Goal: Task Accomplishment & Management: Use online tool/utility

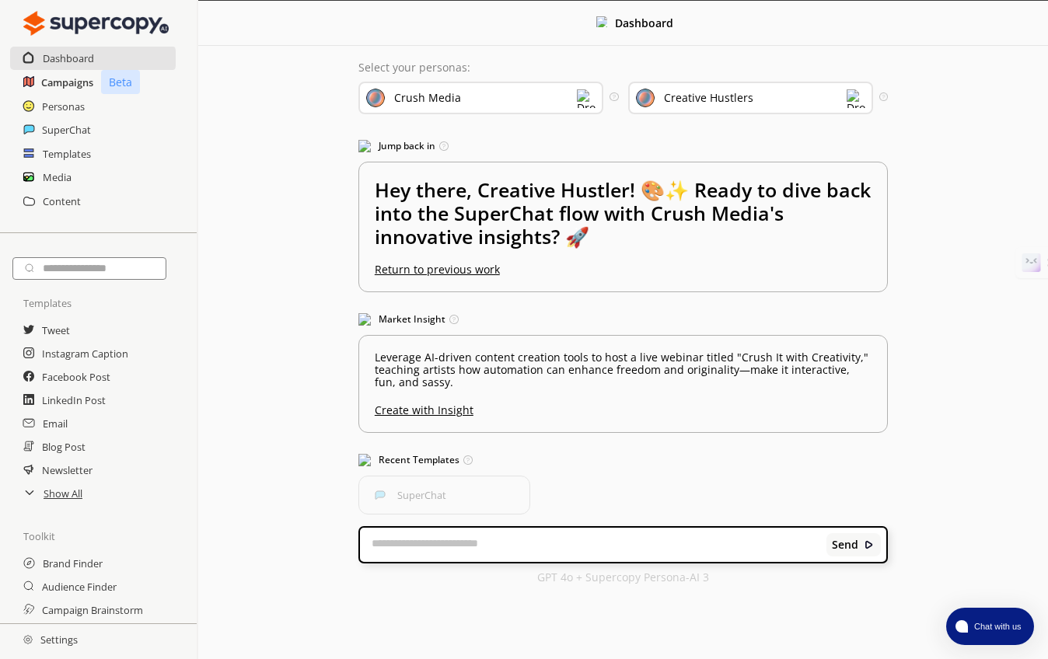
click at [50, 82] on h2 "Campaigns" at bounding box center [67, 82] width 52 height 23
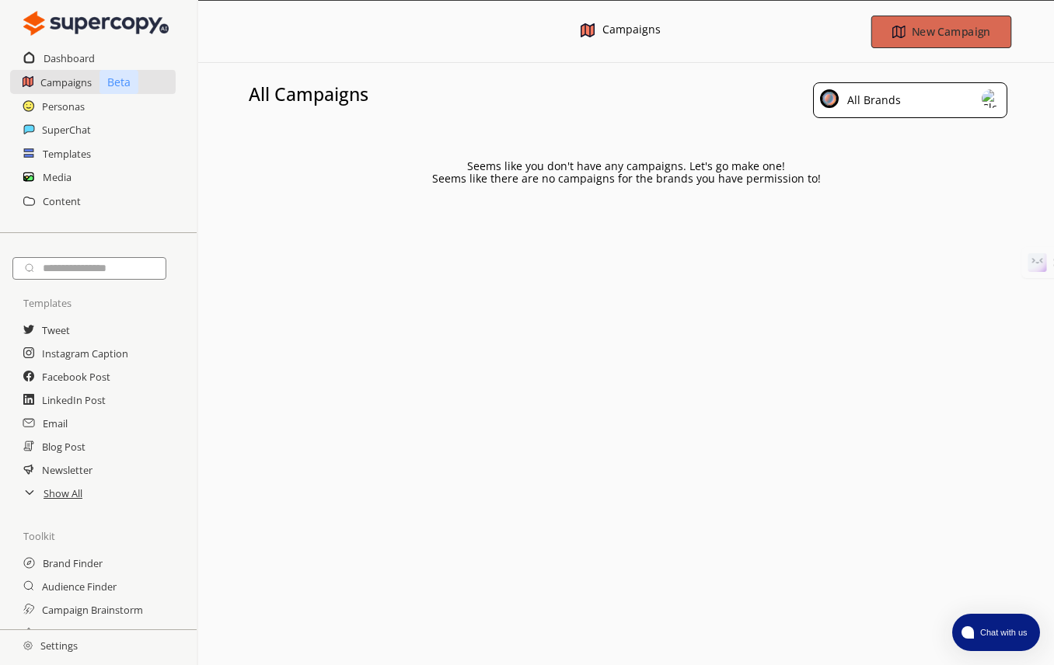
click at [945, 31] on b "New Campaign" at bounding box center [950, 31] width 78 height 15
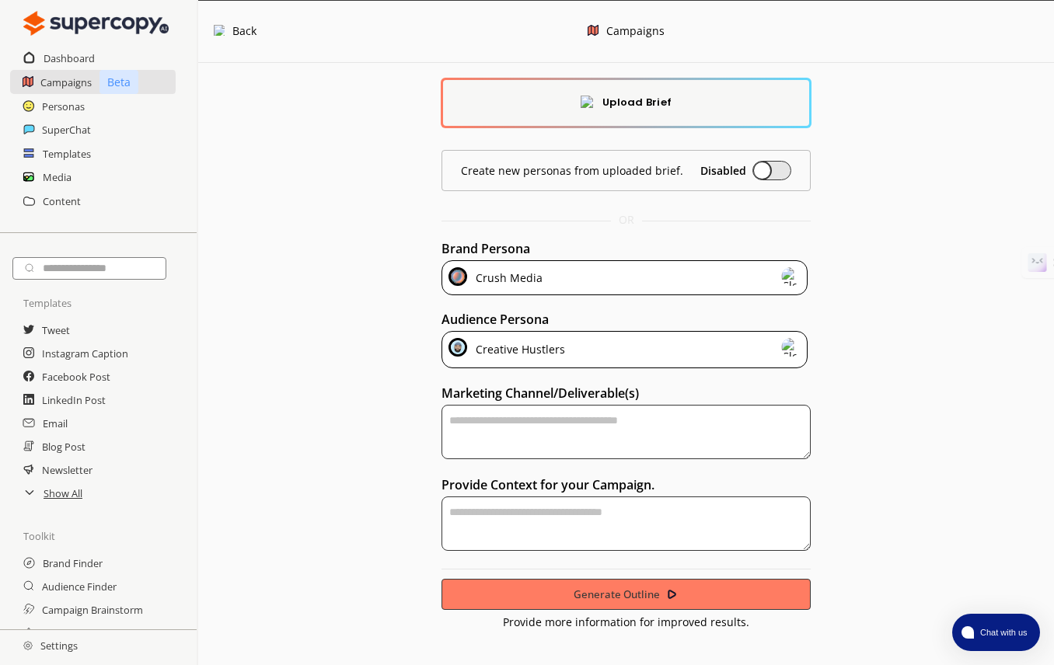
click at [657, 106] on b "Upload Brief" at bounding box center [636, 102] width 69 height 17
click at [65, 23] on img at bounding box center [95, 23] width 145 height 31
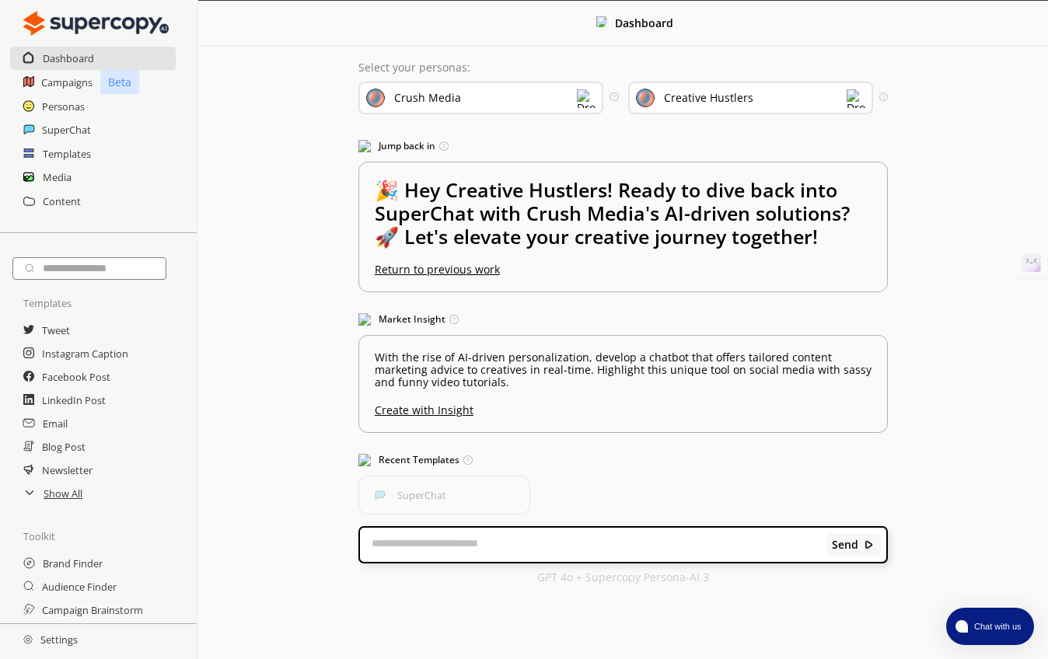
click at [588, 99] on img at bounding box center [586, 98] width 19 height 19
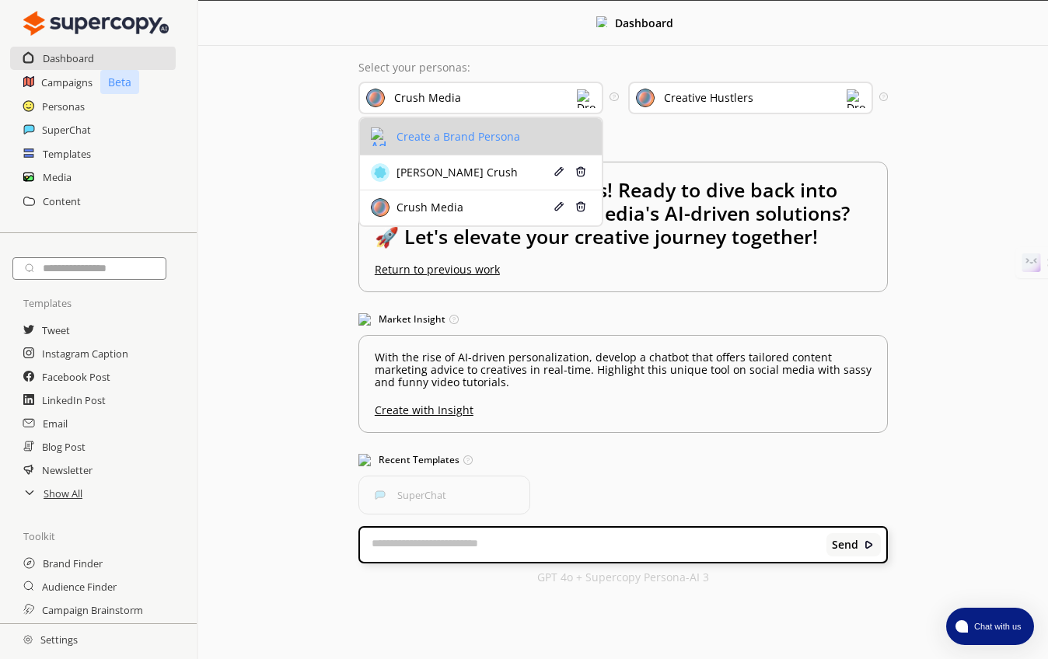
click at [449, 127] on li "Create a Brand Persona" at bounding box center [481, 136] width 242 height 37
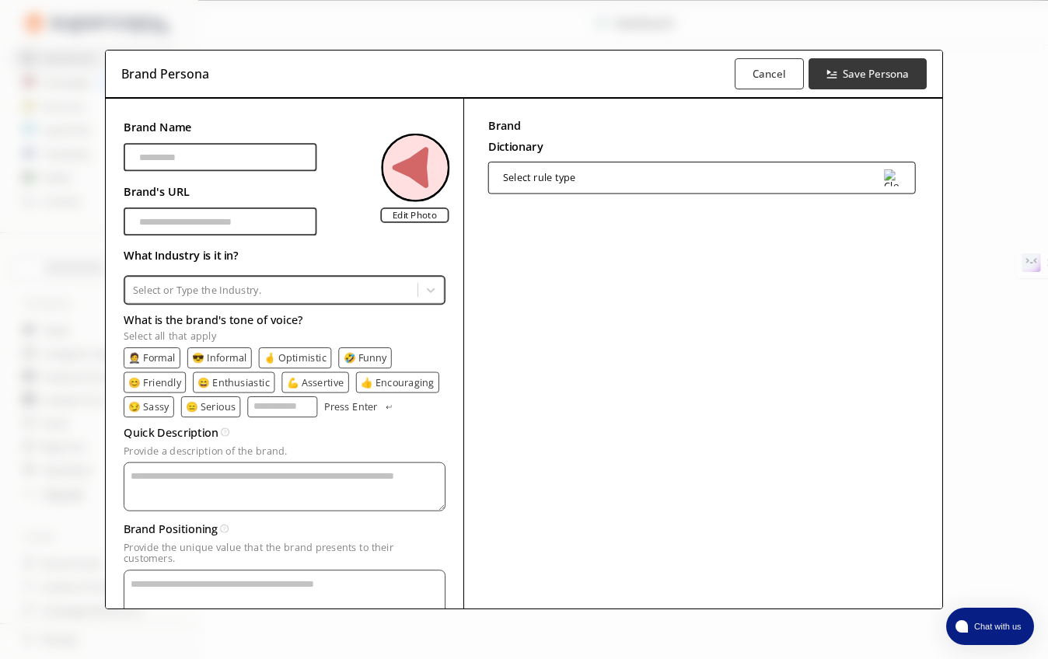
click at [162, 158] on input "Brand Name" at bounding box center [221, 157] width 194 height 28
type input "*"
click at [893, 175] on img at bounding box center [892, 177] width 17 height 17
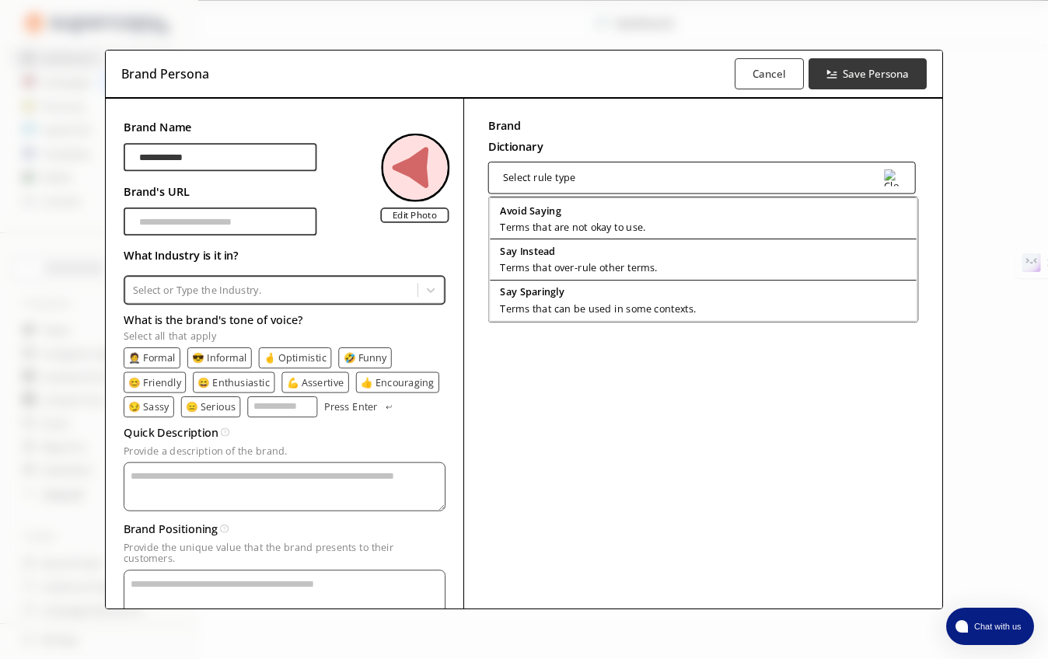
click at [811, 418] on div "Brand Dictionary Define key brand-specific terms and language for consistent me…" at bounding box center [702, 379] width 479 height 560
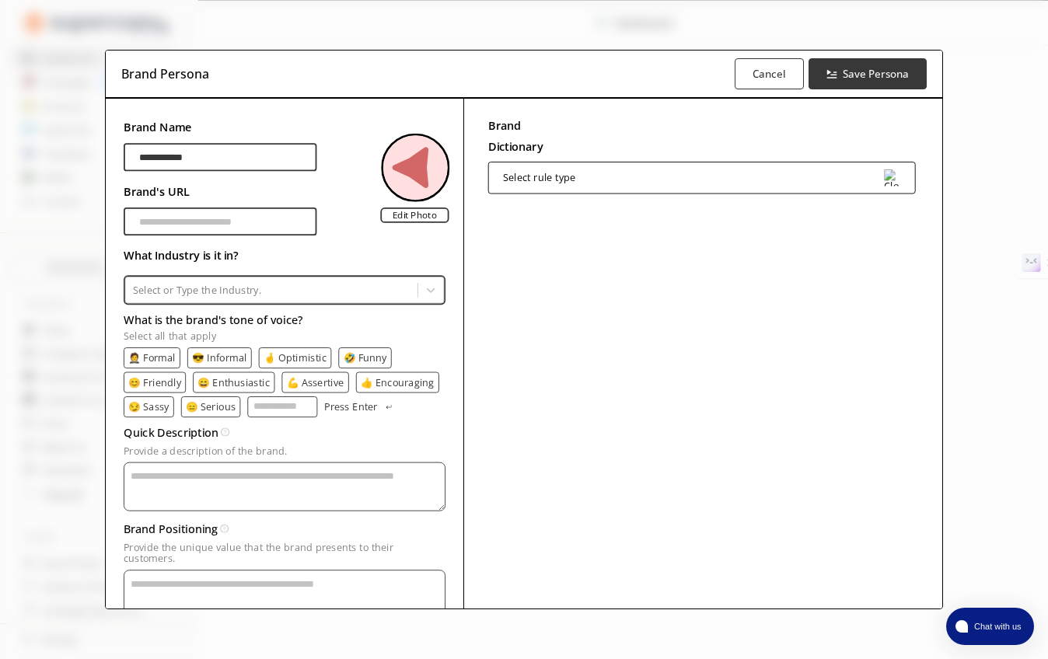
click at [141, 149] on input "**********" at bounding box center [221, 157] width 194 height 28
type input "**********"
click at [425, 284] on icon at bounding box center [431, 289] width 14 height 14
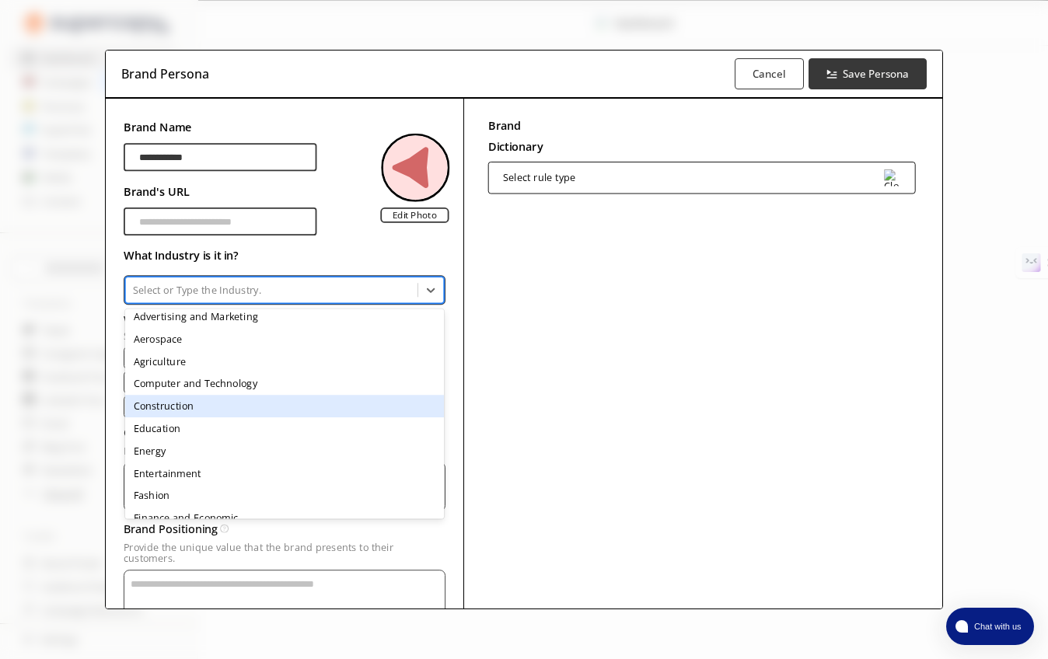
scroll to position [0, 0]
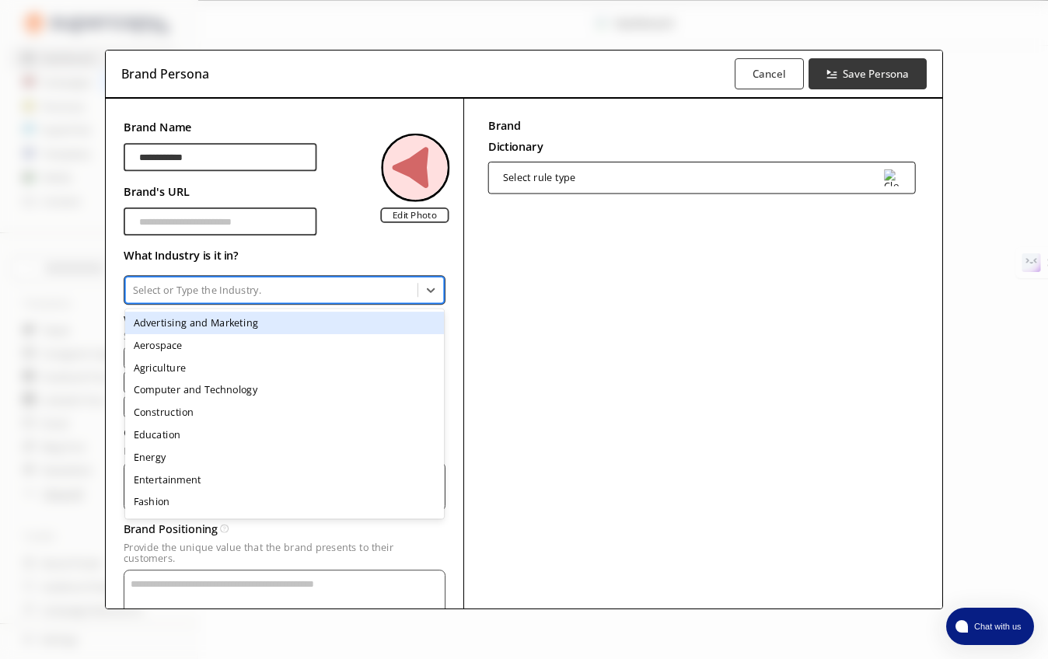
click at [285, 323] on div "Advertising and Marketing" at bounding box center [284, 322] width 319 height 23
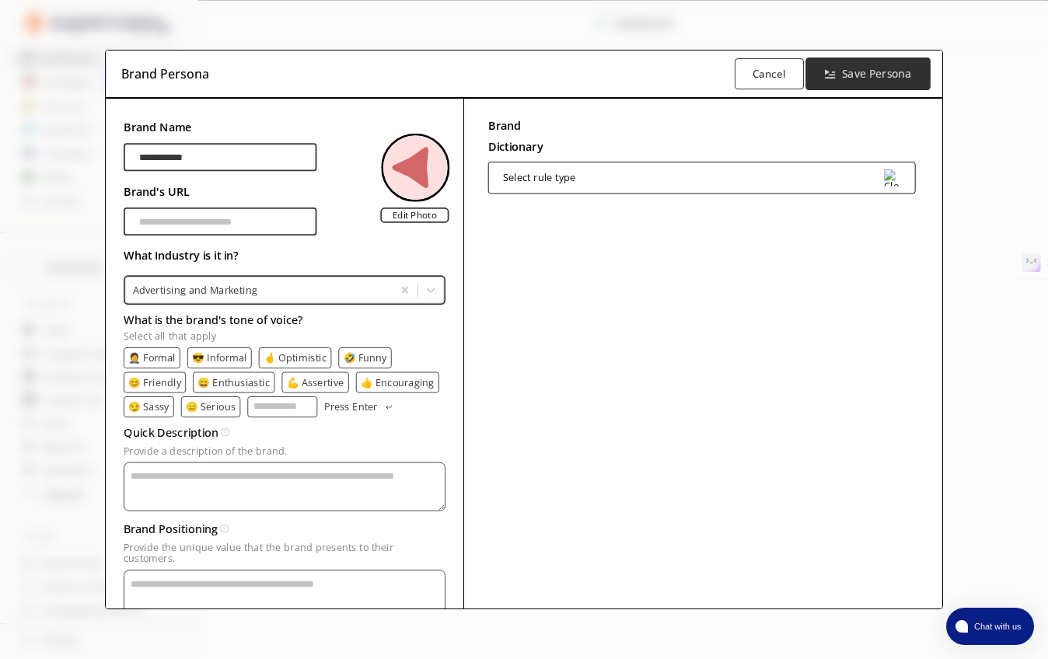
click at [845, 66] on b "Save Persona" at bounding box center [876, 73] width 69 height 15
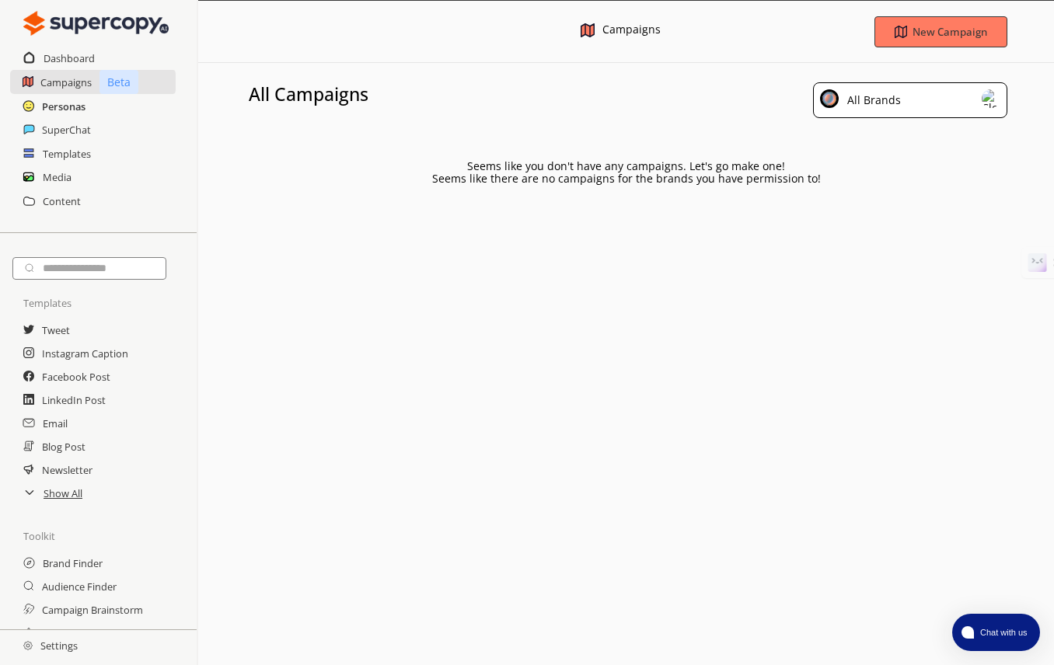
click at [53, 105] on h2 "Personas" at bounding box center [64, 106] width 44 height 23
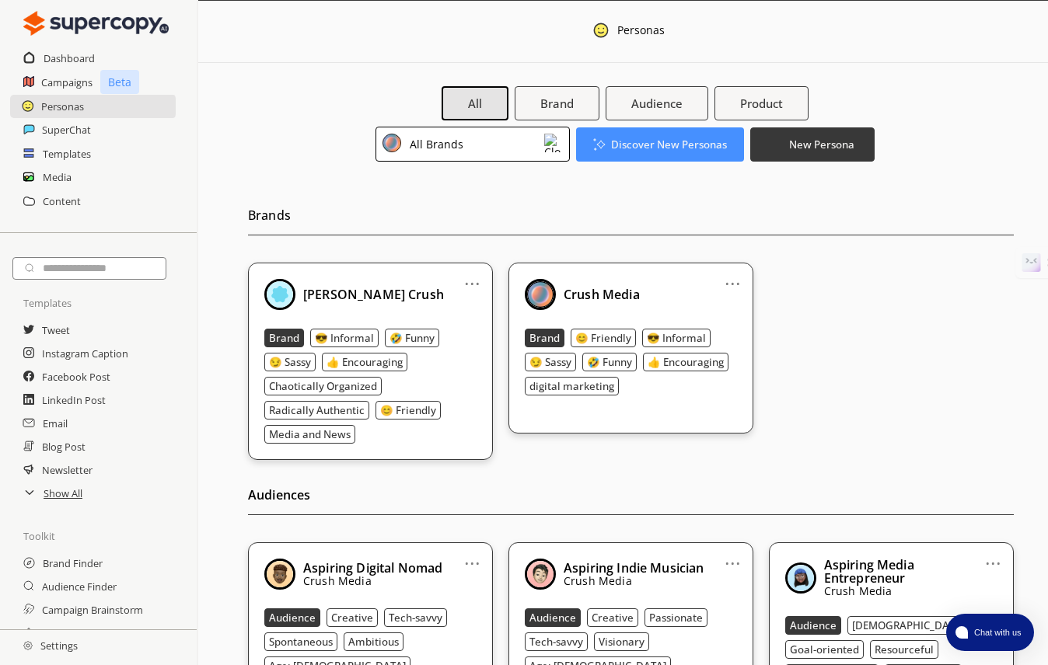
click at [554, 138] on img at bounding box center [553, 143] width 19 height 19
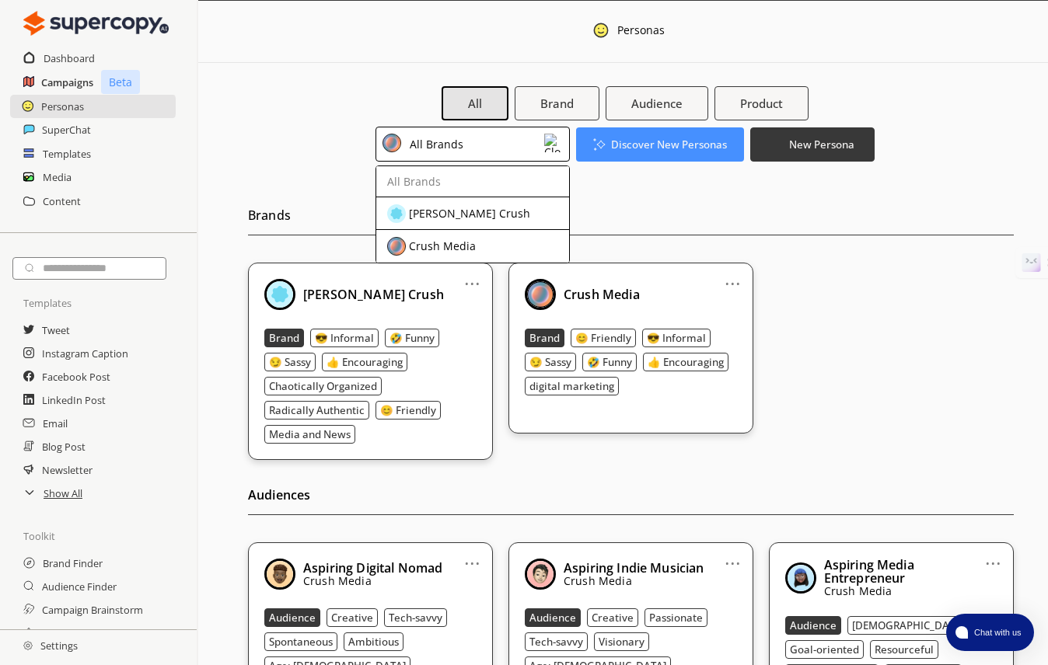
click at [41, 78] on h2 "Campaigns" at bounding box center [67, 82] width 52 height 23
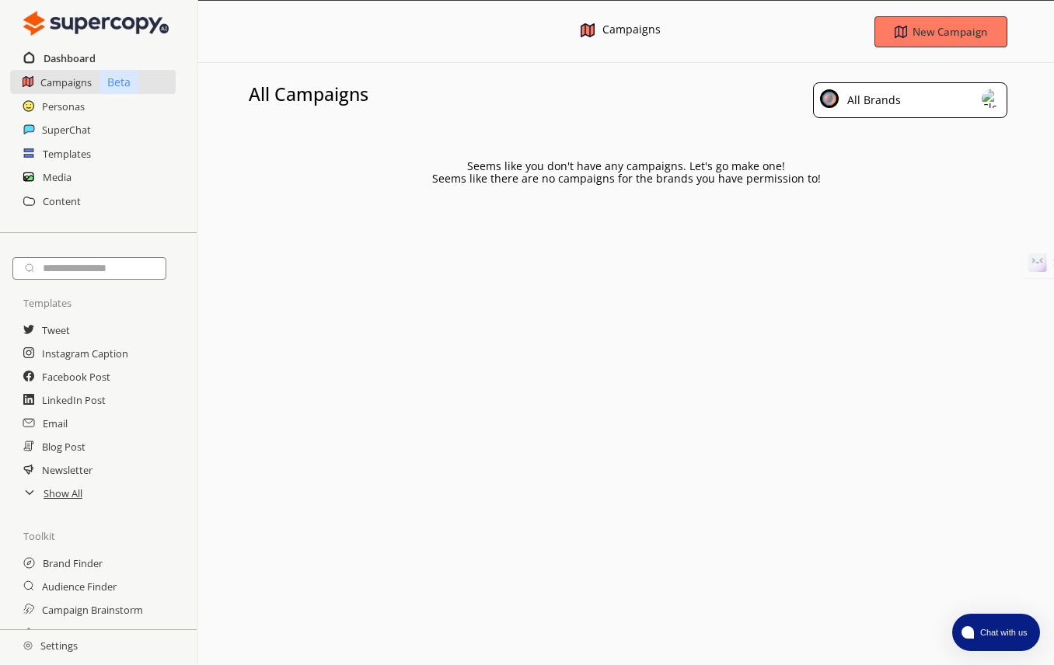
click at [48, 54] on h2 "Dashboard" at bounding box center [70, 58] width 52 height 23
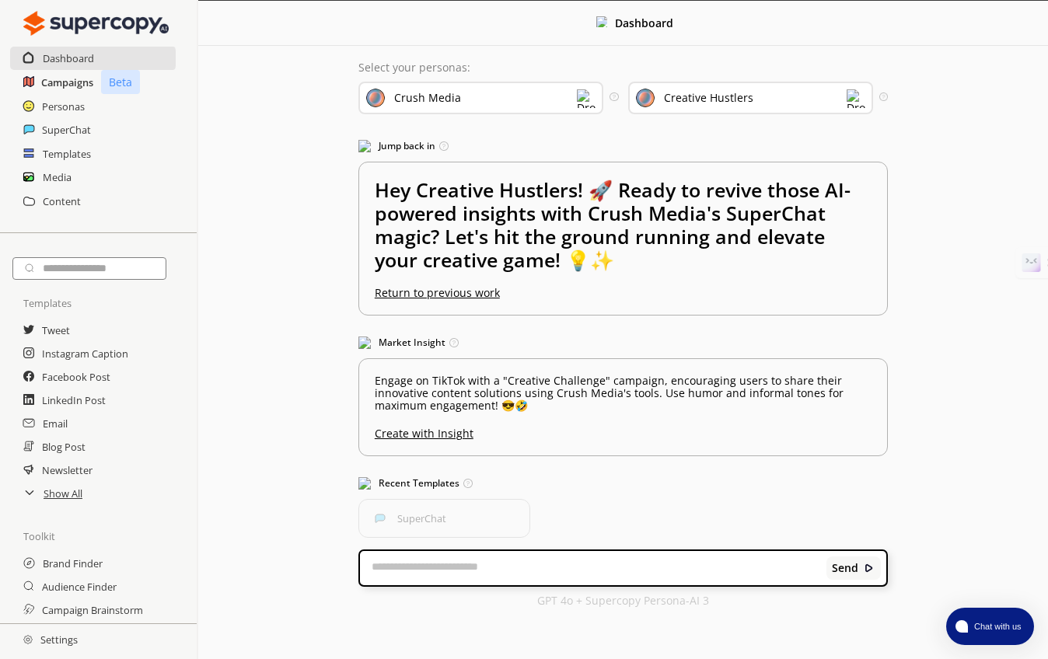
click at [55, 82] on h2 "Campaigns" at bounding box center [67, 82] width 52 height 23
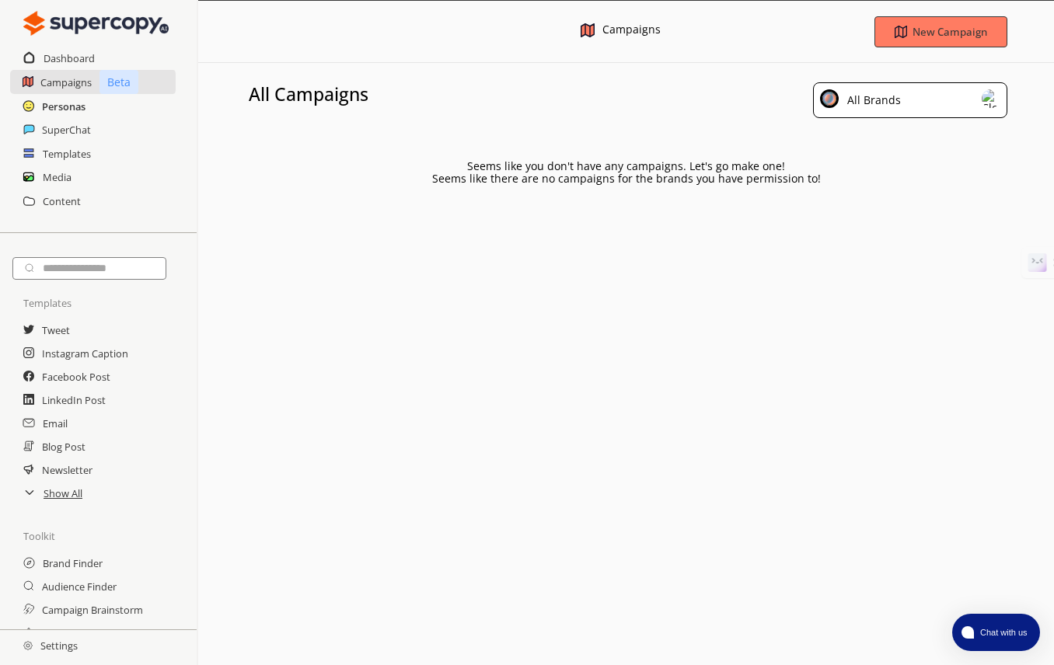
click at [51, 103] on h2 "Personas" at bounding box center [64, 106] width 44 height 23
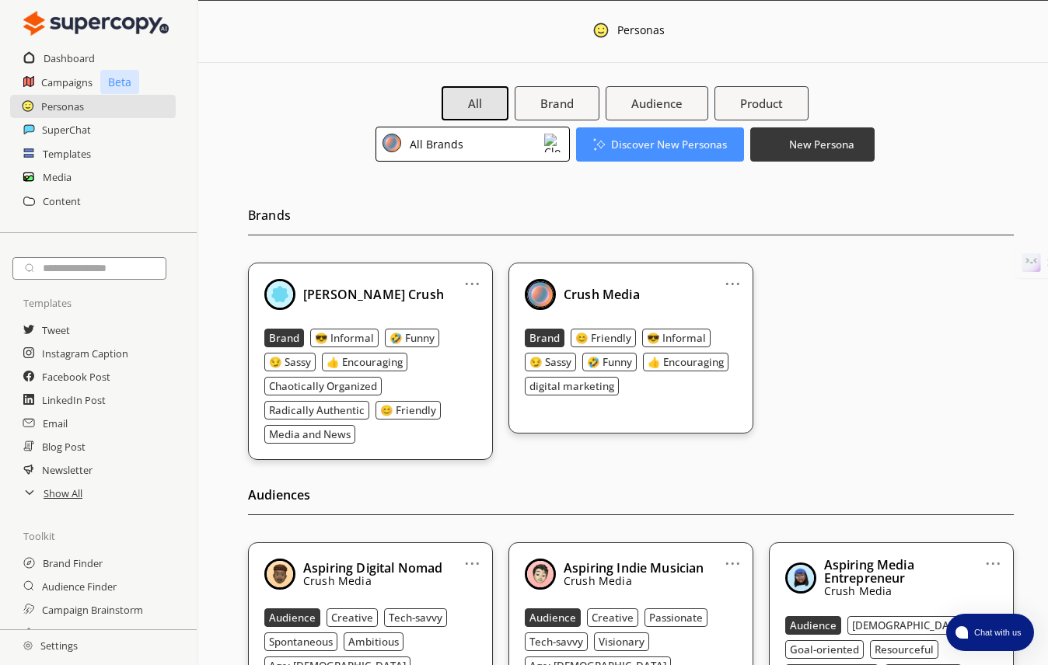
click at [553, 141] on img at bounding box center [553, 143] width 19 height 19
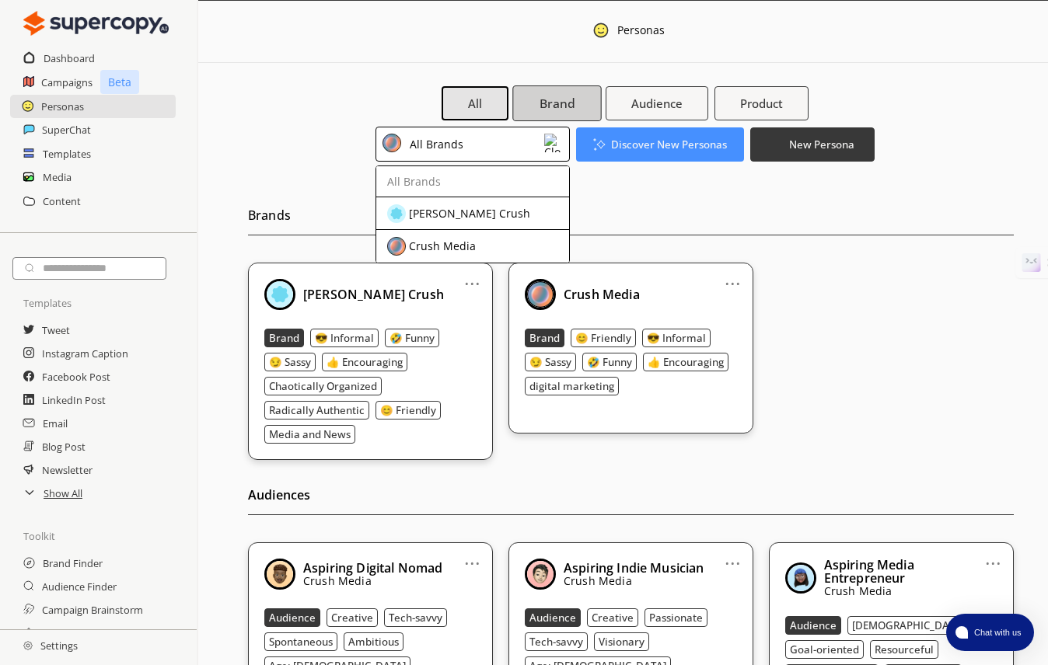
click at [545, 103] on b "Brand" at bounding box center [556, 104] width 35 height 16
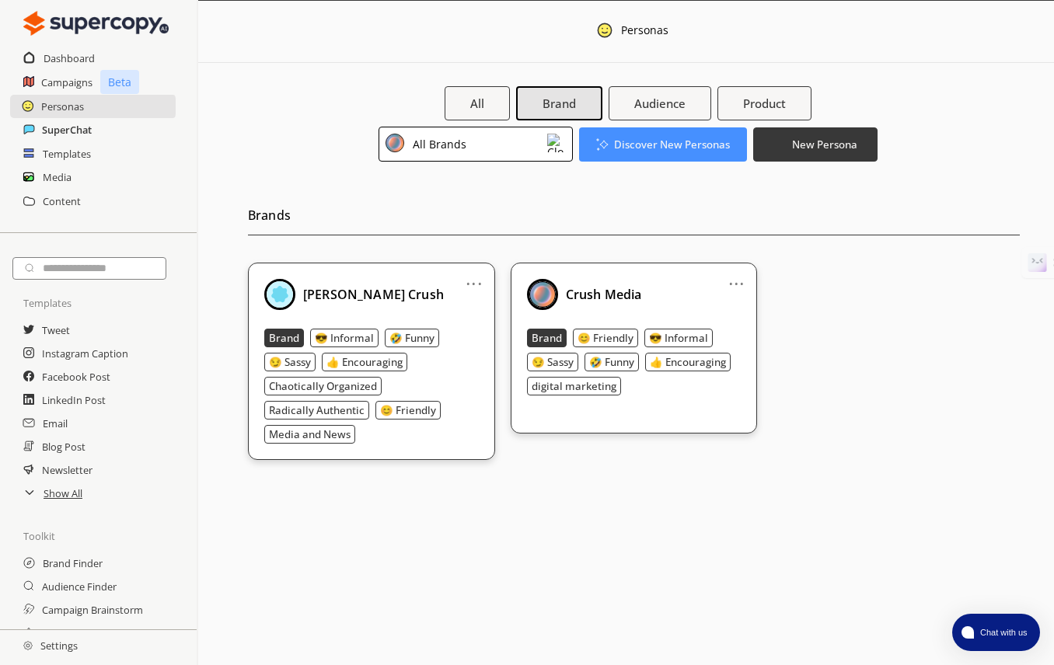
click at [60, 126] on h2 "SuperChat" at bounding box center [67, 129] width 50 height 23
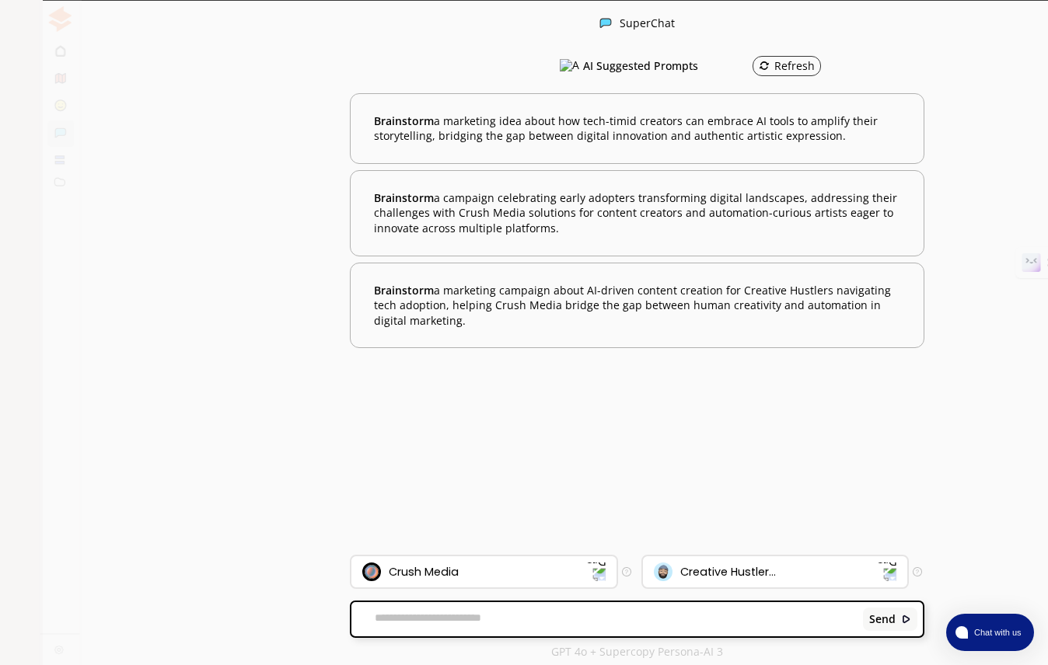
click at [16, 155] on icon at bounding box center [21, 160] width 10 height 10
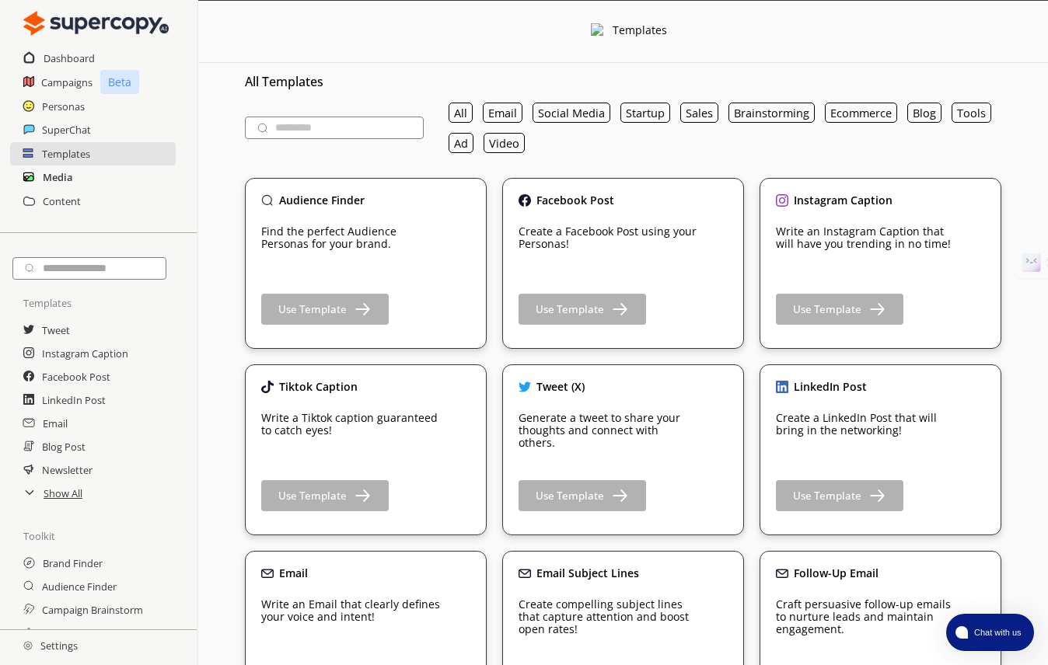
click at [43, 176] on h2 "Media" at bounding box center [58, 177] width 30 height 23
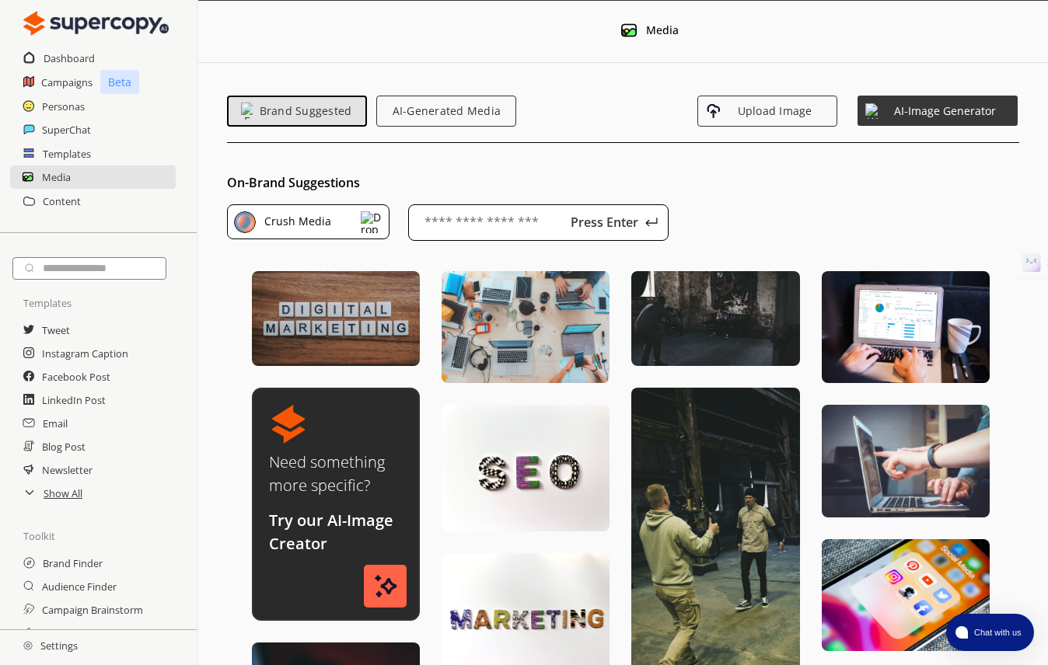
click at [38, 200] on div "Content" at bounding box center [98, 201] width 197 height 23
click at [48, 196] on h2 "Content" at bounding box center [62, 201] width 38 height 23
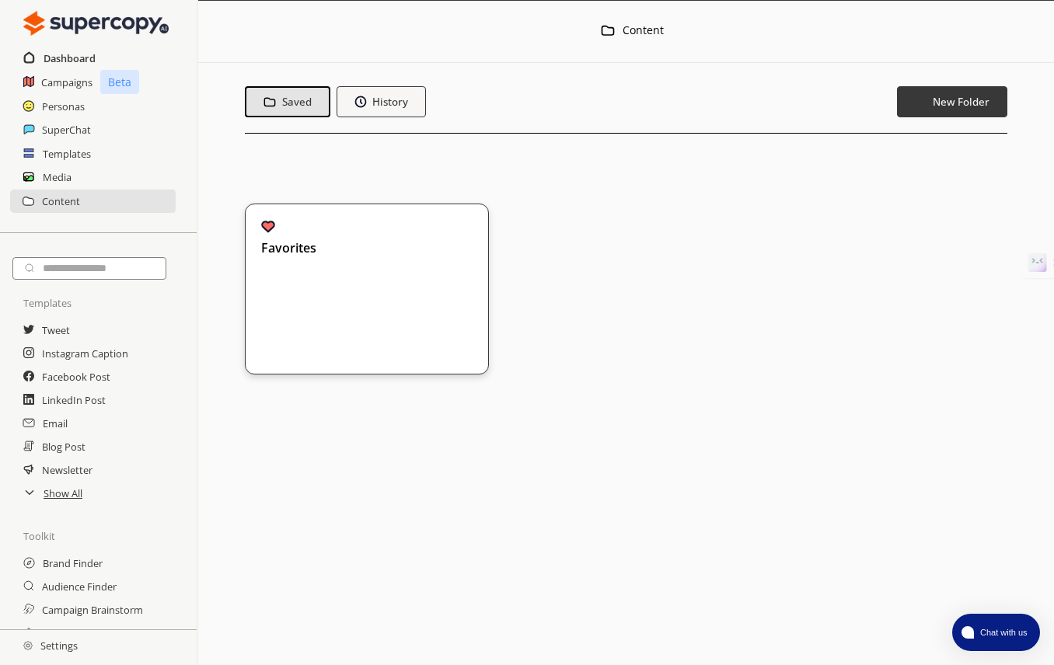
click at [56, 51] on h2 "Dashboard" at bounding box center [70, 58] width 52 height 23
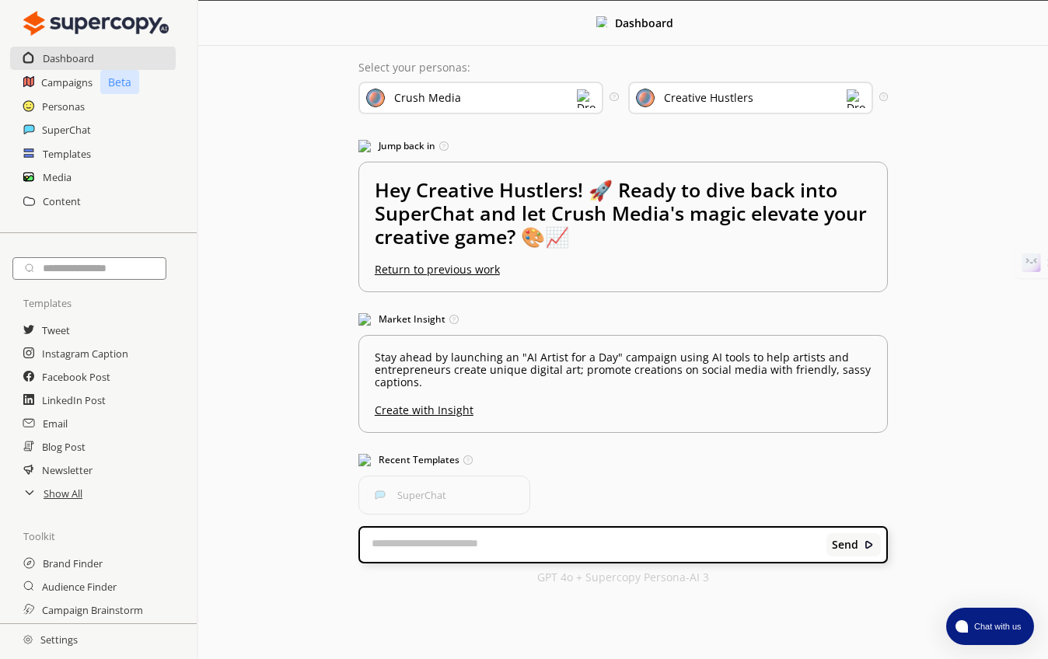
click at [588, 99] on img at bounding box center [586, 98] width 19 height 19
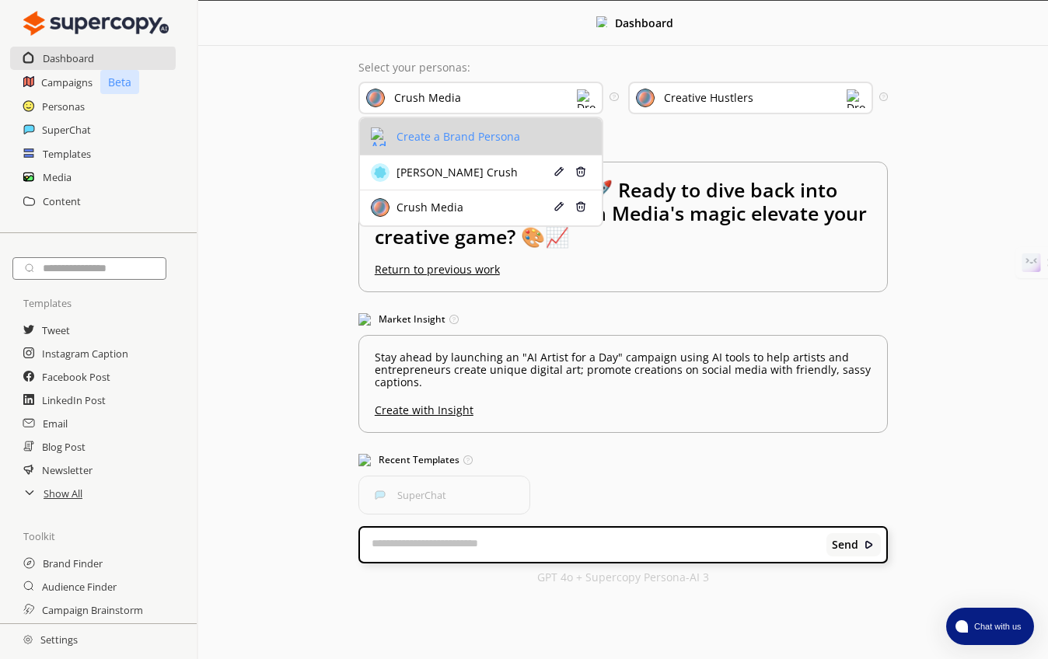
click at [493, 131] on div "Create a Brand Persona" at bounding box center [455, 137] width 127 height 12
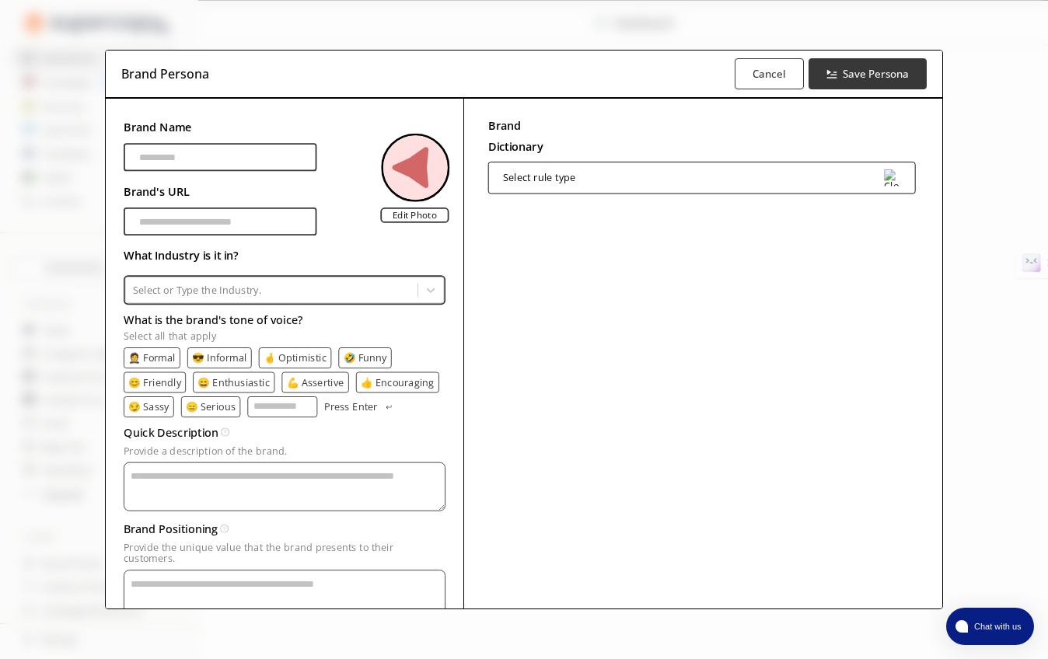
click at [166, 160] on input "Brand Name" at bounding box center [221, 157] width 194 height 28
type input "**********"
click at [552, 175] on div "Select rule type" at bounding box center [539, 177] width 73 height 11
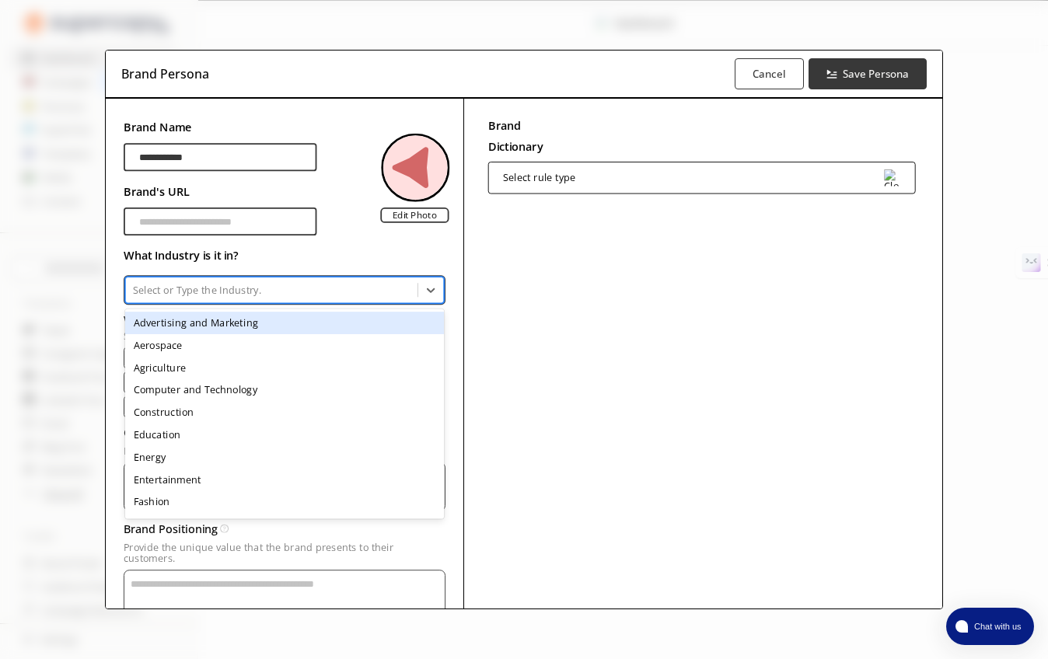
click at [169, 286] on div at bounding box center [272, 289] width 278 height 14
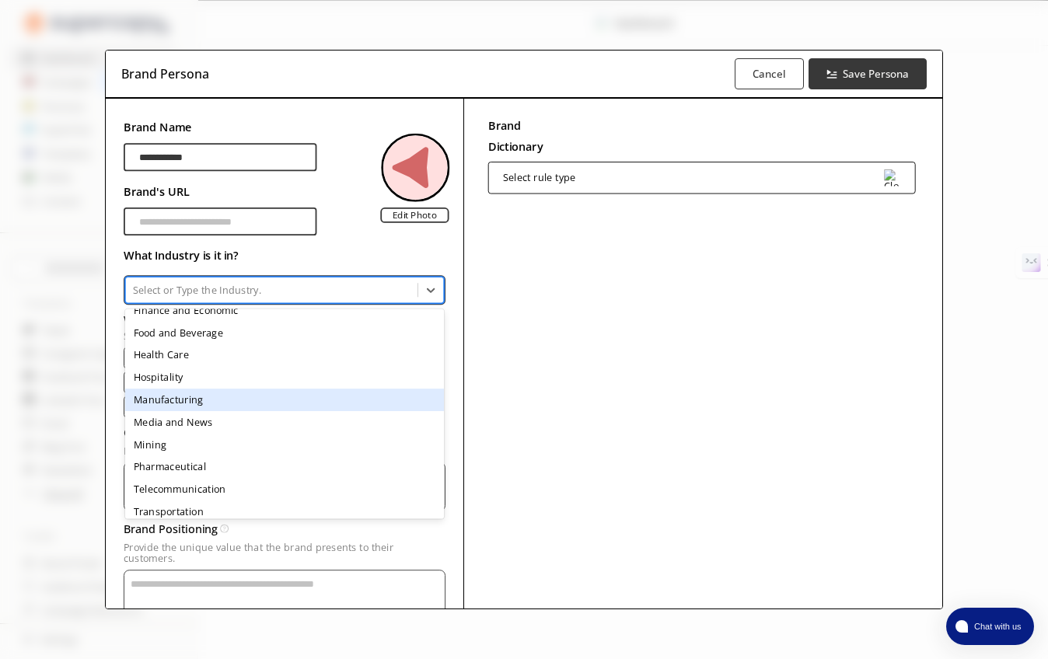
scroll to position [246, 0]
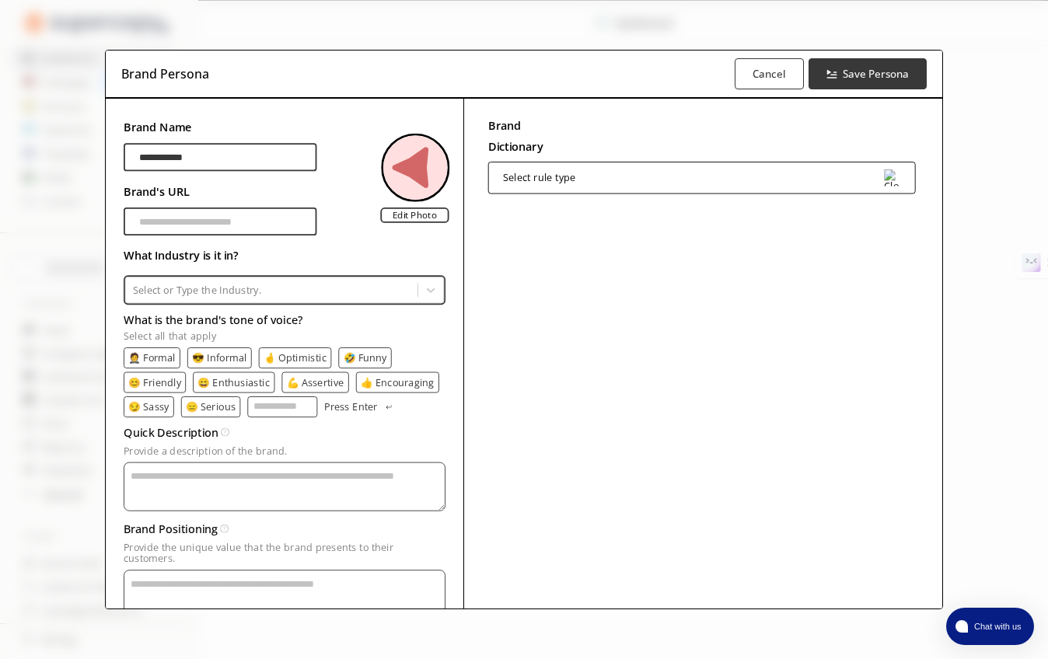
click at [114, 249] on div "**********" at bounding box center [524, 379] width 836 height 560
